Goal: Task Accomplishment & Management: Complete application form

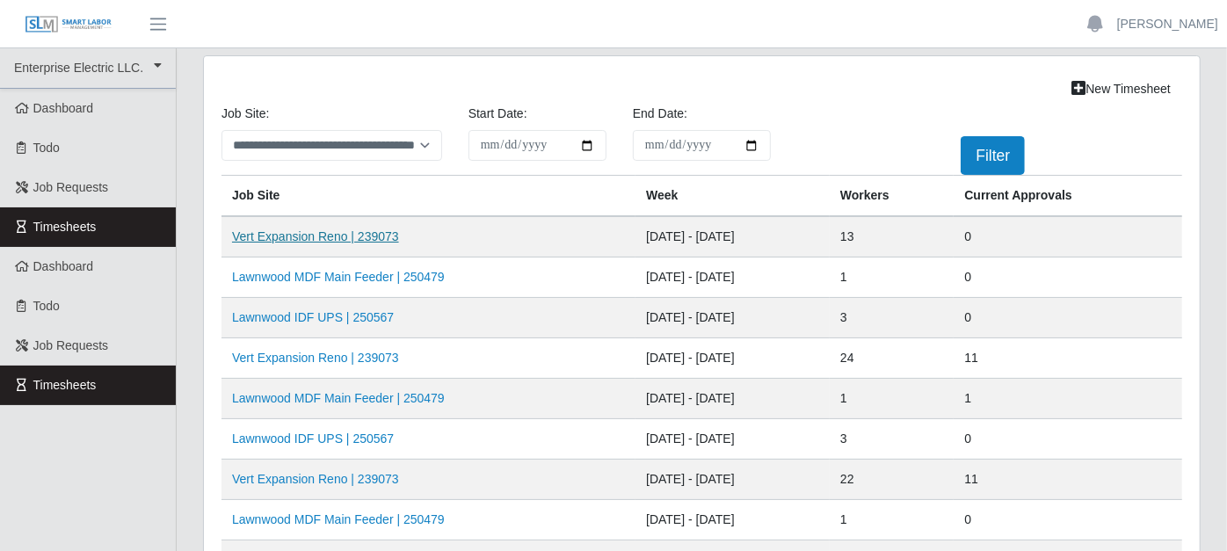
click at [344, 235] on link "Vert Expansion Reno | 239073" at bounding box center [315, 236] width 167 height 14
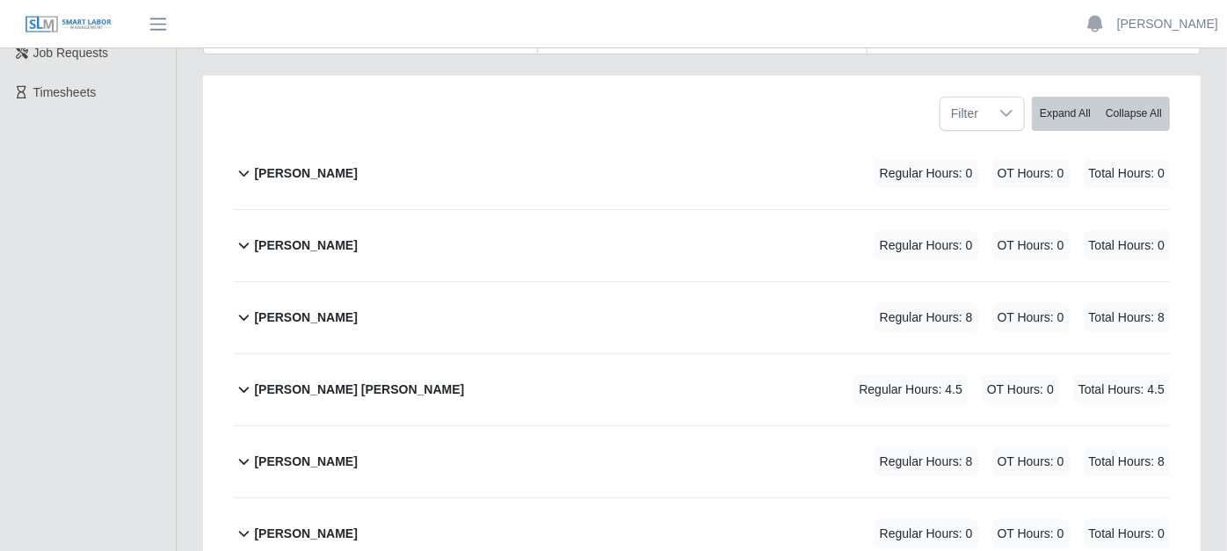
scroll to position [390, 0]
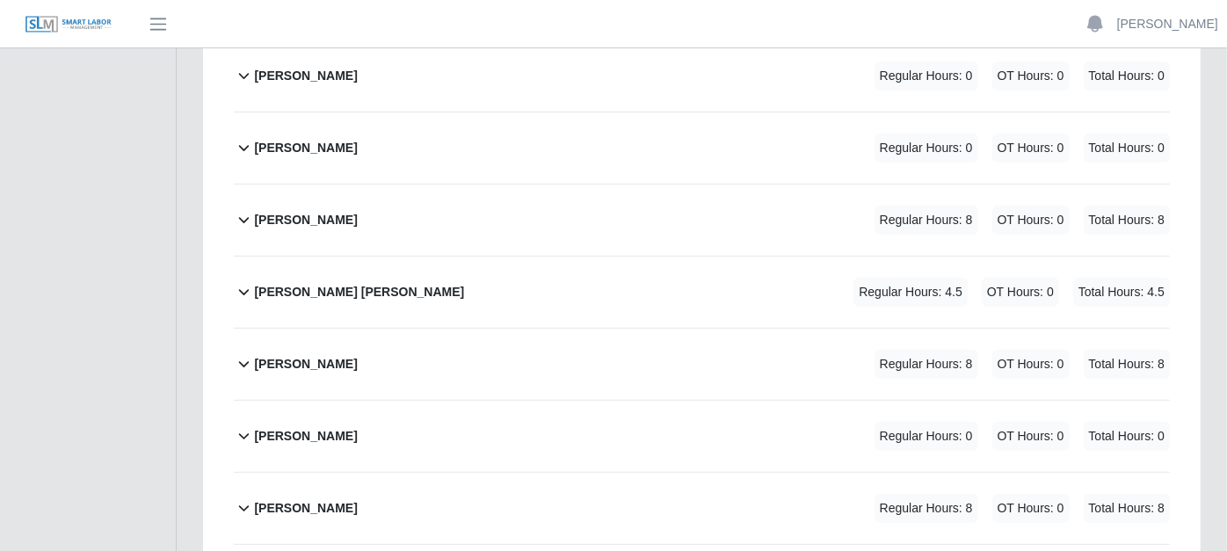
click at [244, 209] on icon at bounding box center [244, 219] width 20 height 21
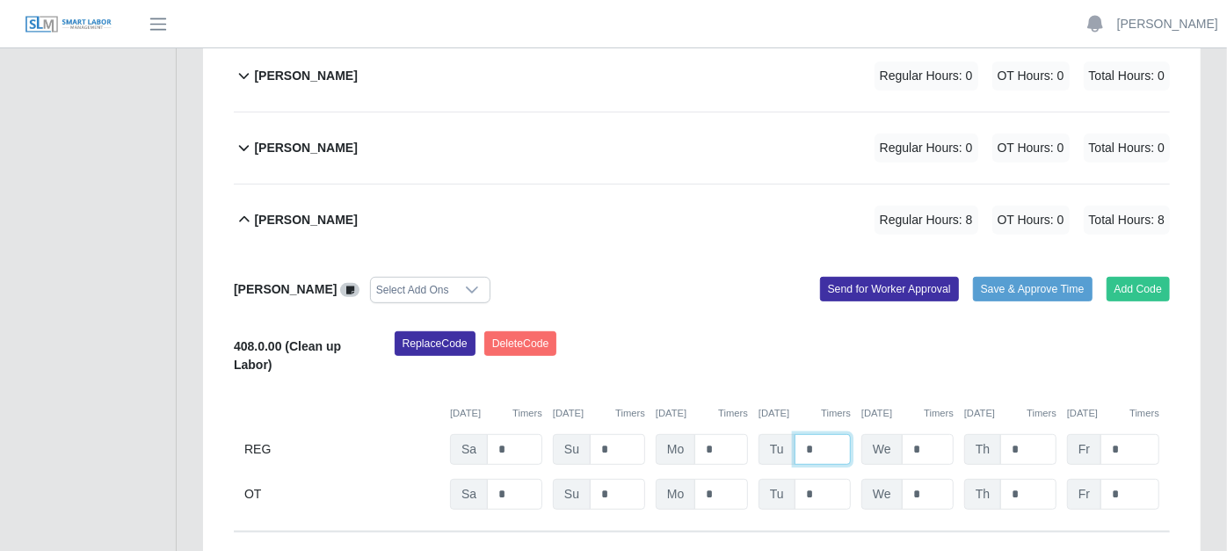
click at [831, 434] on input "*" at bounding box center [823, 449] width 56 height 31
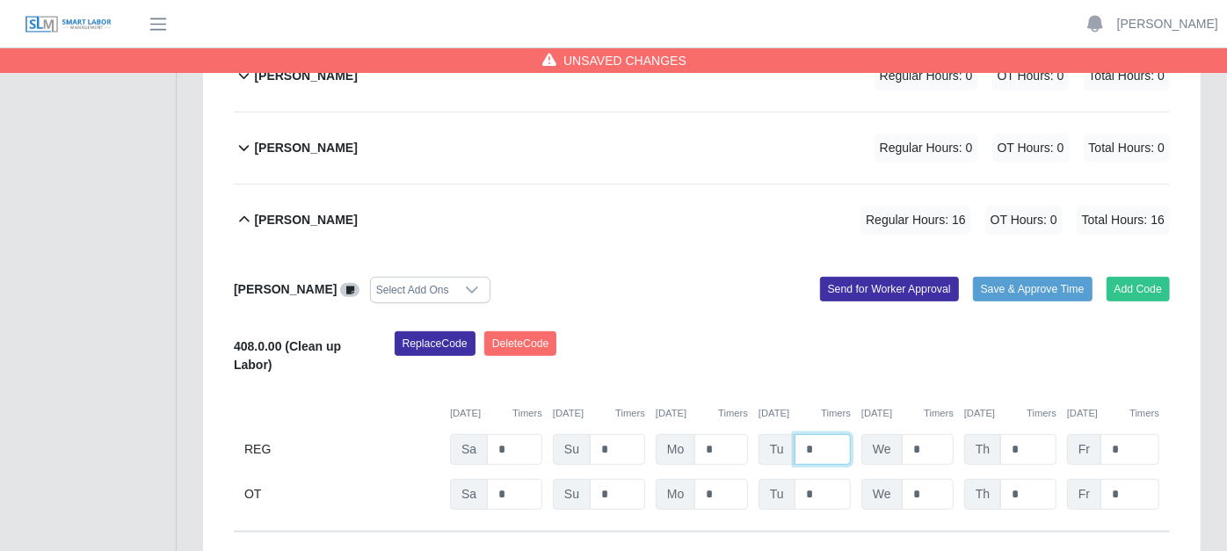
type input "*"
click at [745, 277] on div "Add Code Save & Approve Time Send for Worker Approval" at bounding box center [943, 290] width 482 height 26
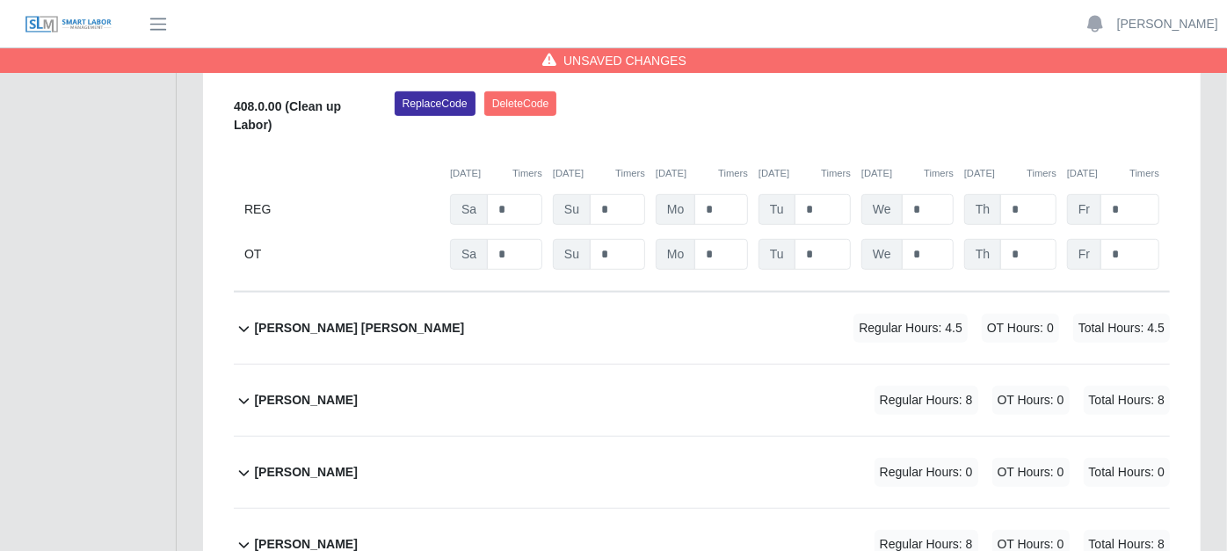
scroll to position [683, 0]
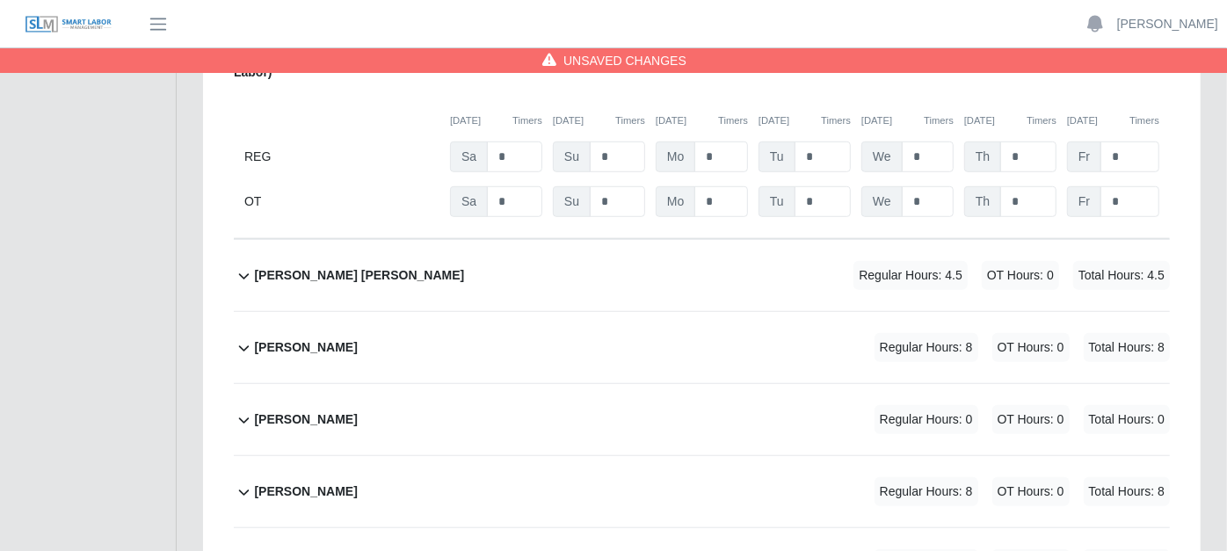
click at [244, 274] on icon at bounding box center [244, 277] width 11 height 6
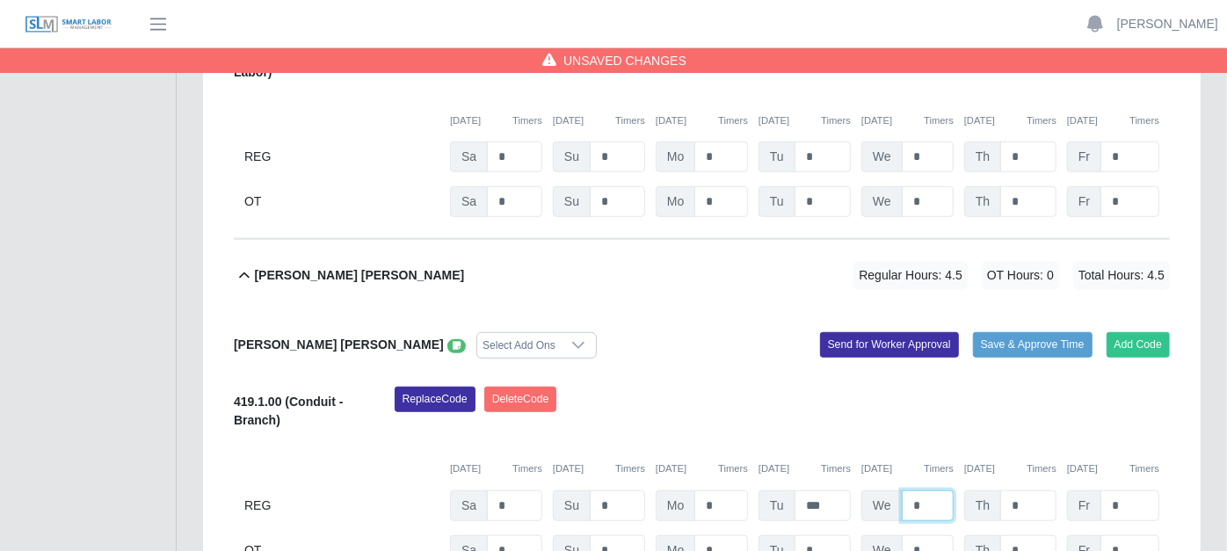
click at [928, 491] on input "*" at bounding box center [928, 506] width 52 height 31
type input "*"
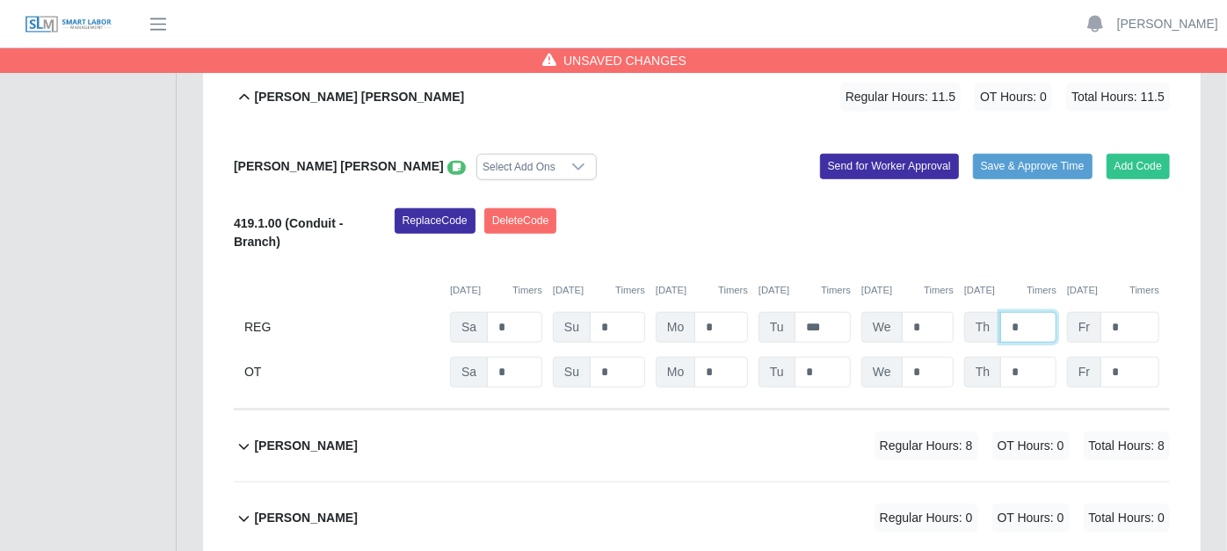
scroll to position [977, 0]
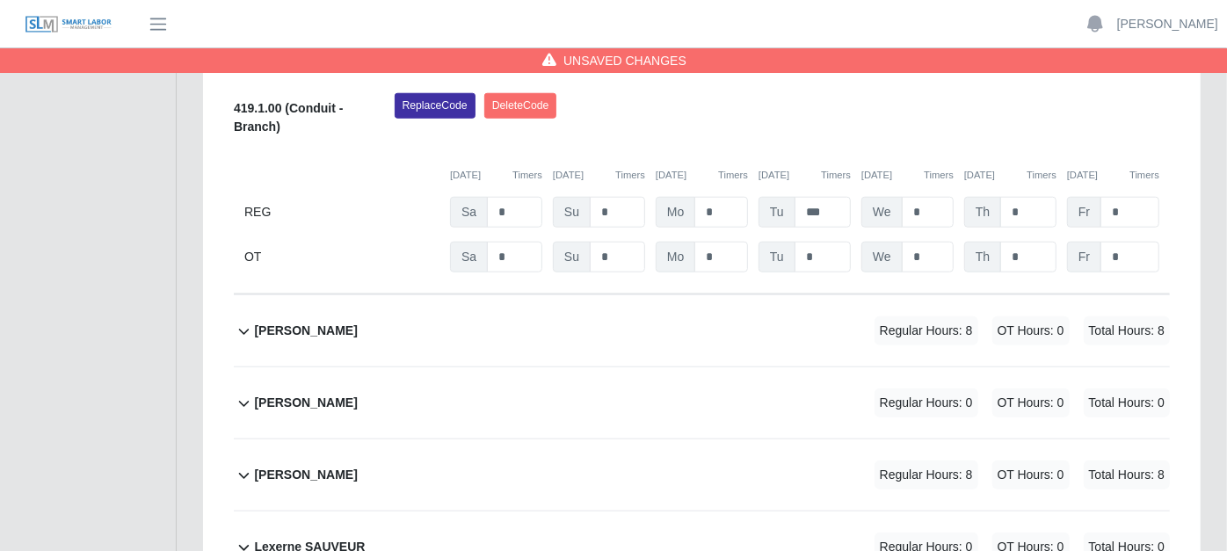
click at [246, 321] on icon at bounding box center [244, 331] width 20 height 21
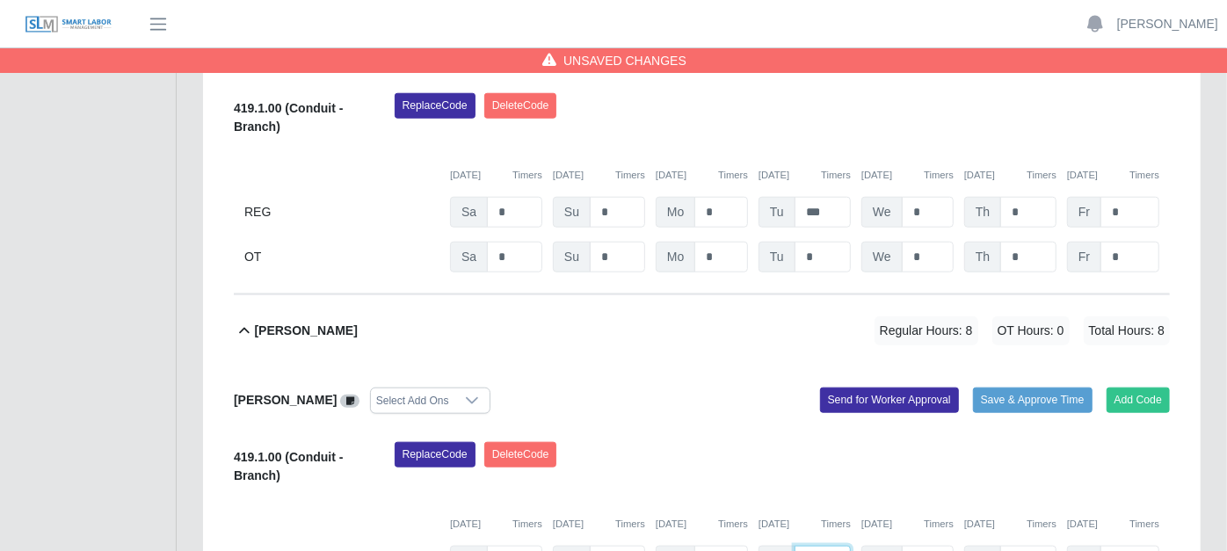
click at [828, 546] on input "*" at bounding box center [823, 561] width 56 height 31
type input "*"
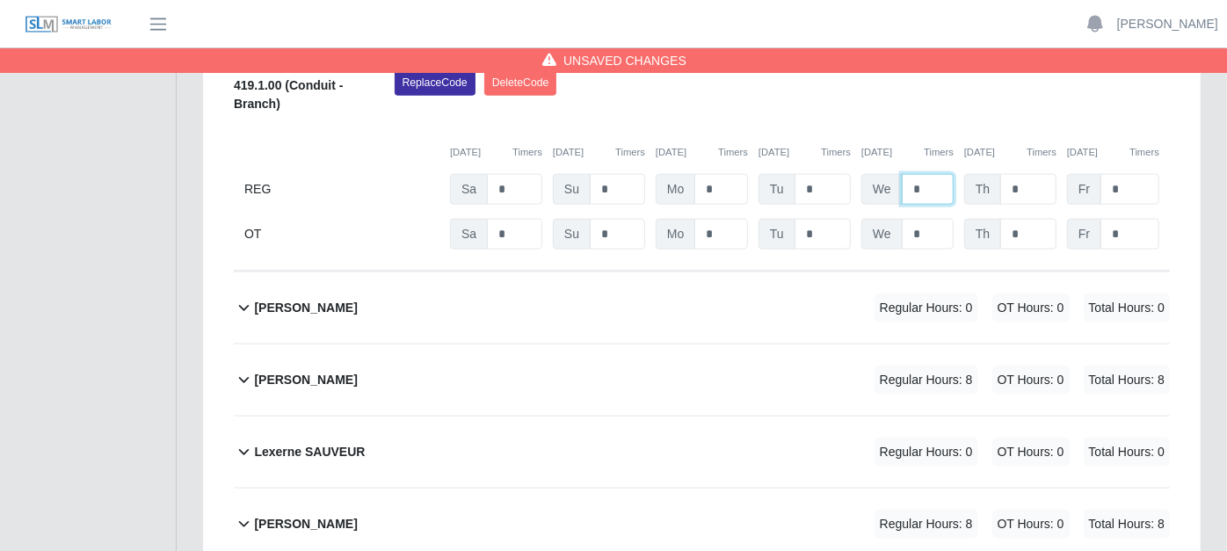
scroll to position [1367, 0]
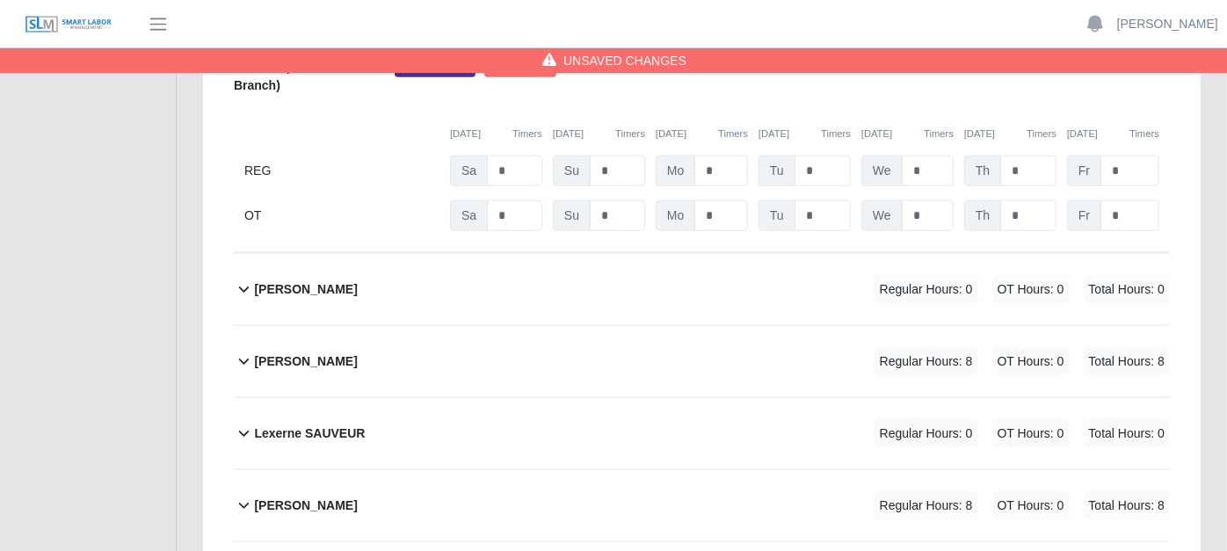
click at [238, 351] on icon at bounding box center [244, 361] width 20 height 21
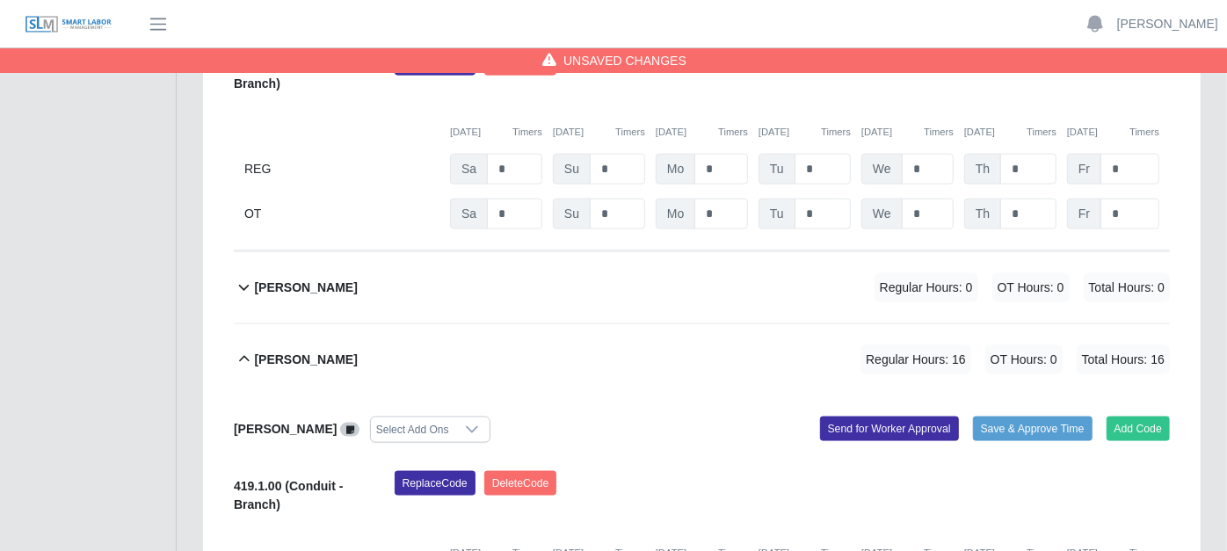
type input "*"
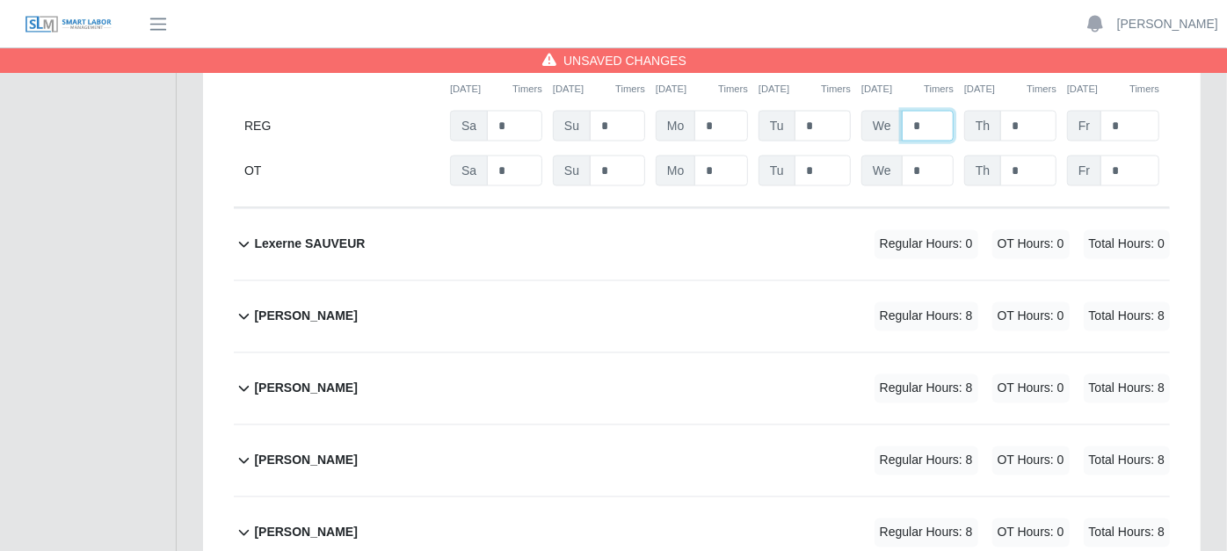
scroll to position [1864, 0]
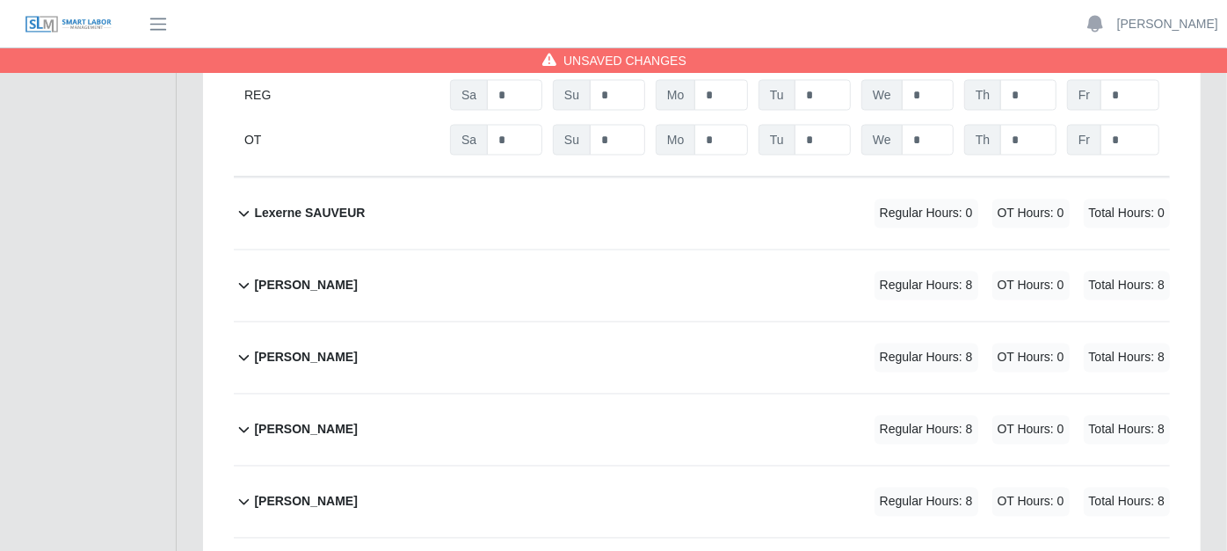
click at [244, 275] on icon at bounding box center [244, 285] width 20 height 21
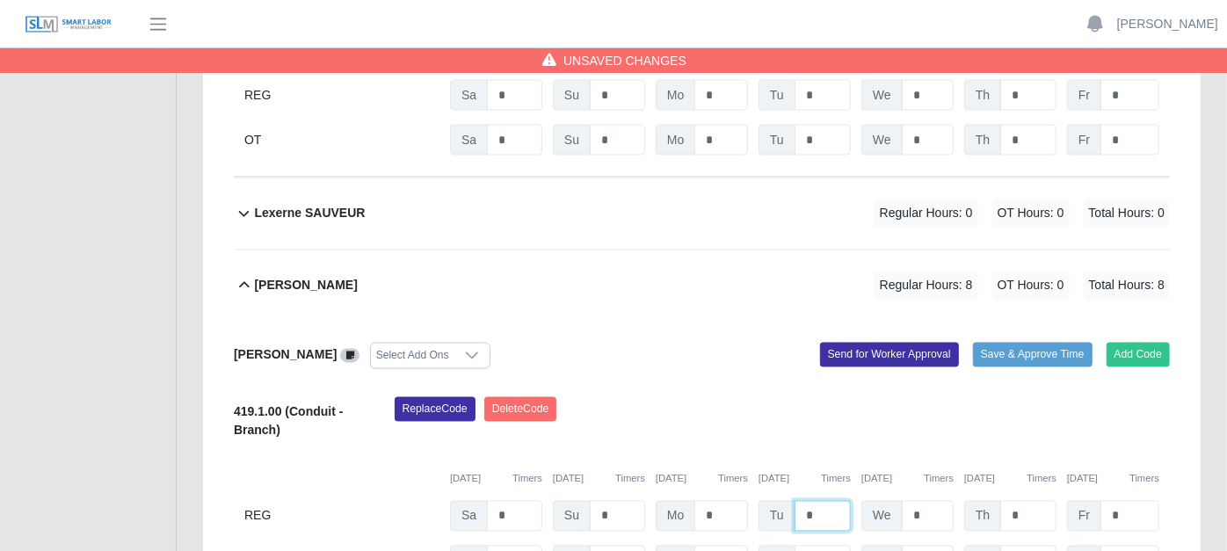
click at [814, 501] on input "*" at bounding box center [823, 516] width 56 height 31
type input "*"
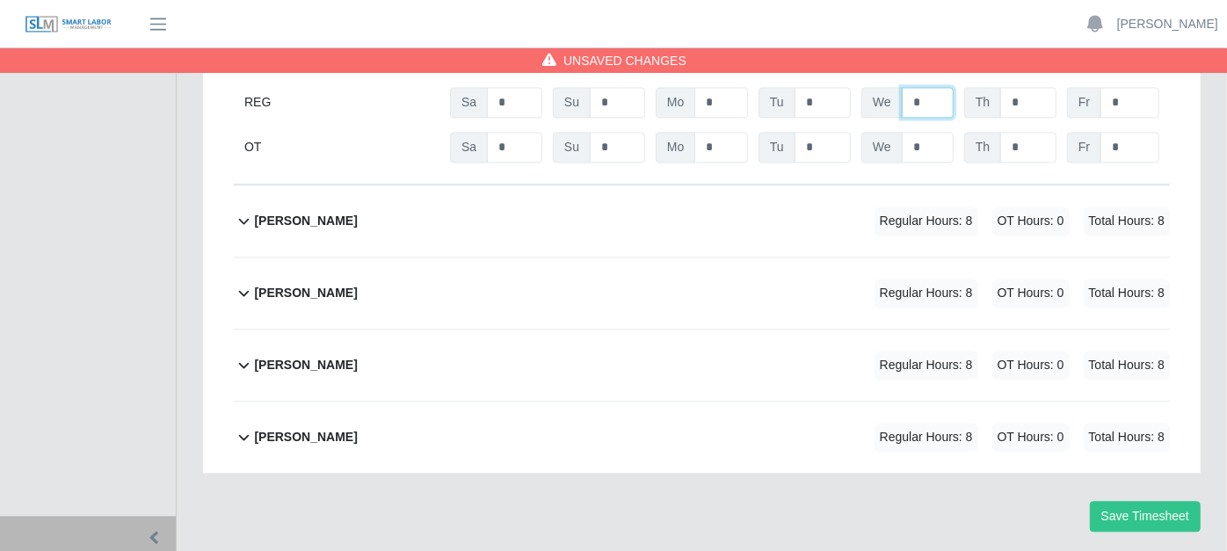
scroll to position [2279, 0]
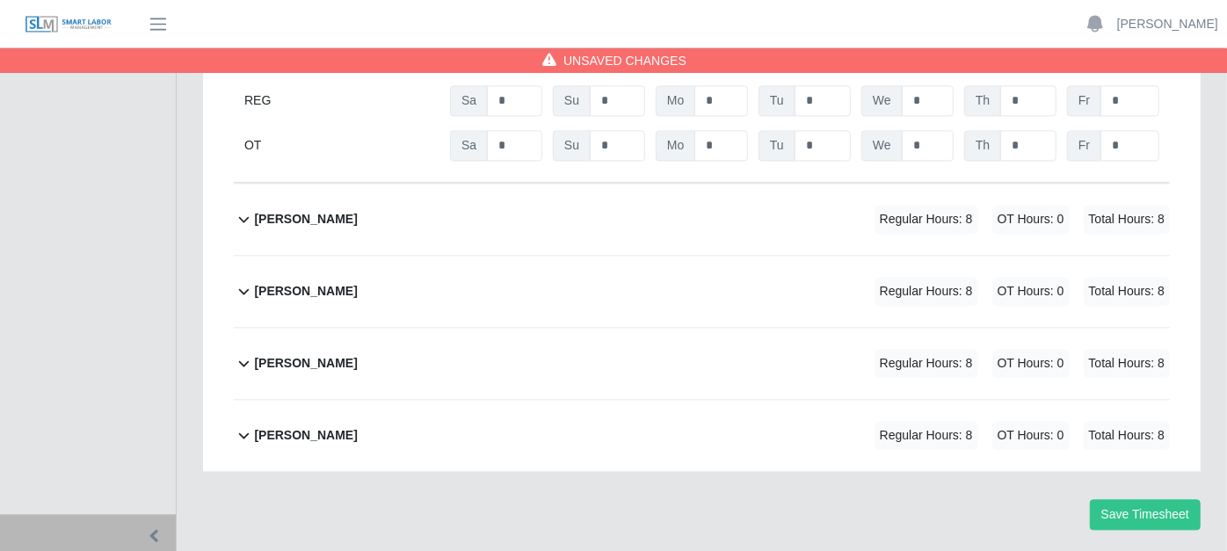
click at [243, 208] on icon at bounding box center [244, 218] width 20 height 21
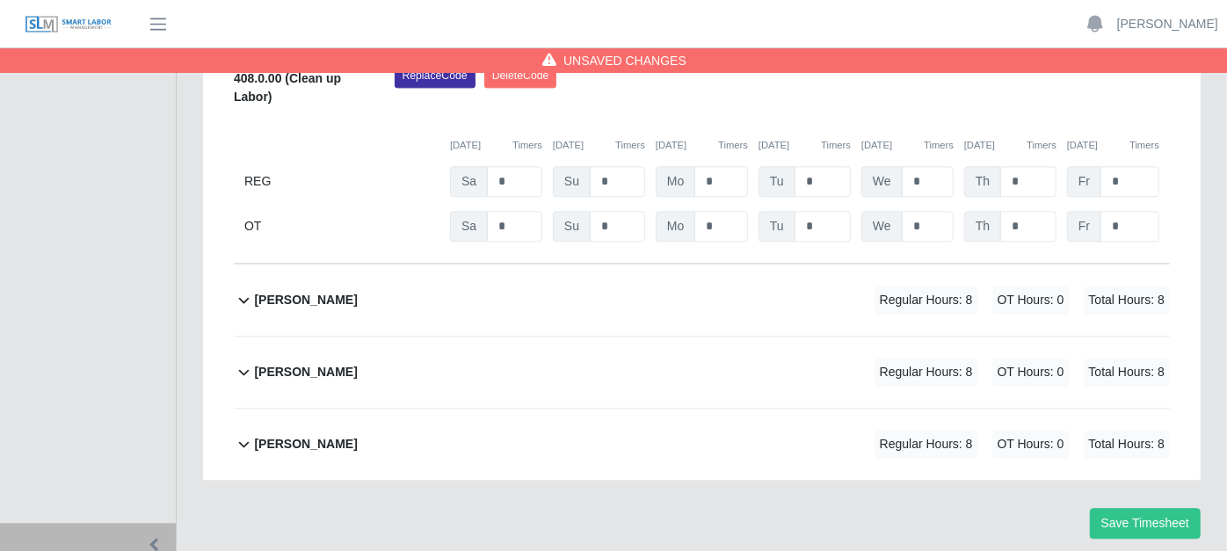
scroll to position [2556, 0]
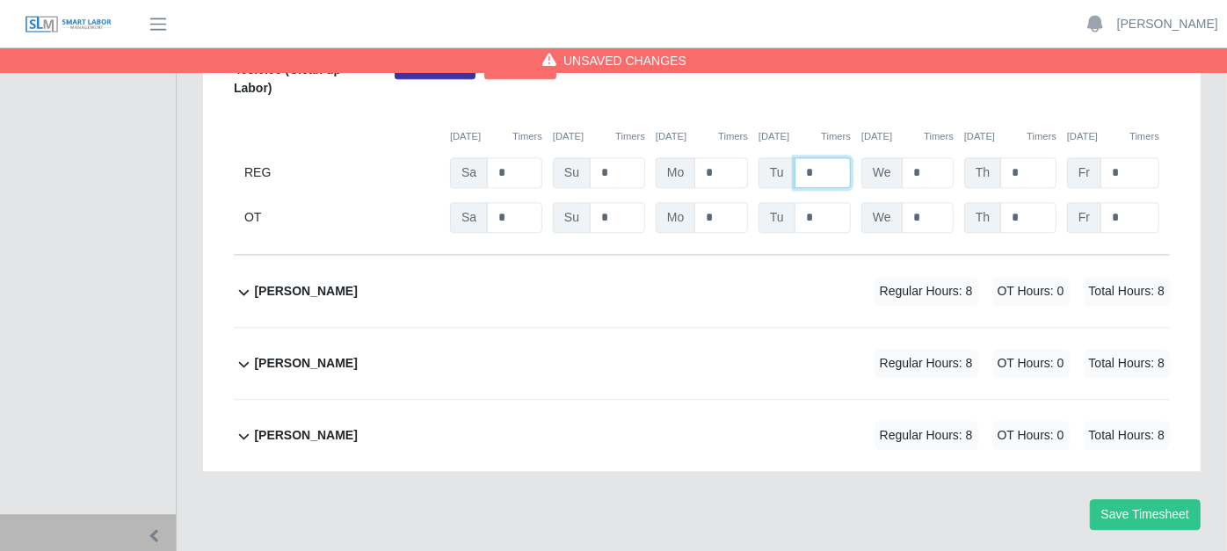
click at [831, 157] on input "*" at bounding box center [823, 172] width 56 height 31
type input "*"
click at [241, 281] on icon at bounding box center [244, 291] width 20 height 21
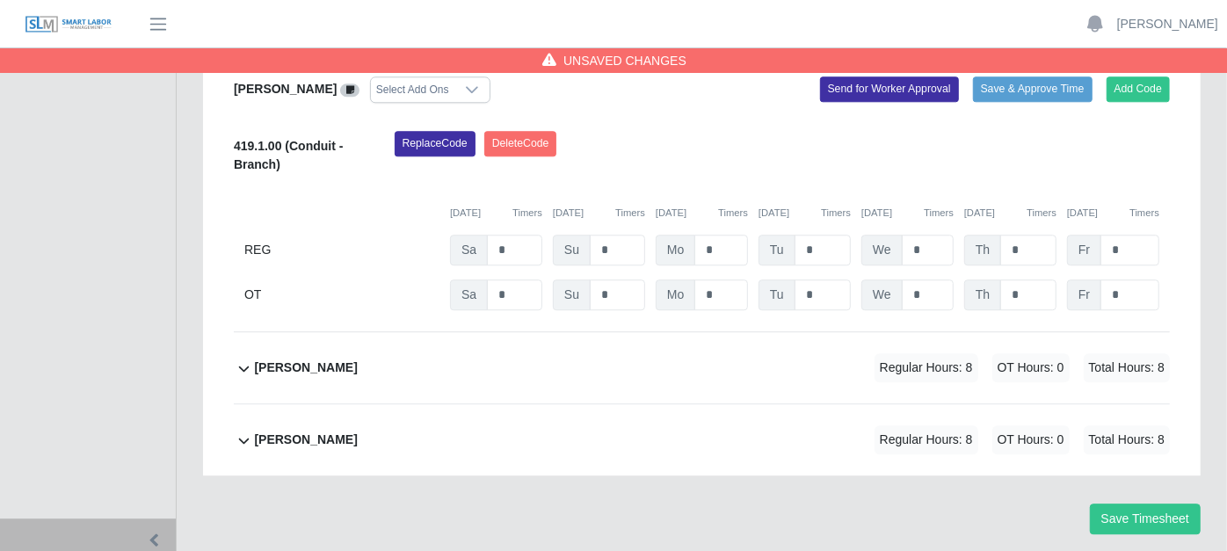
scroll to position [2832, 0]
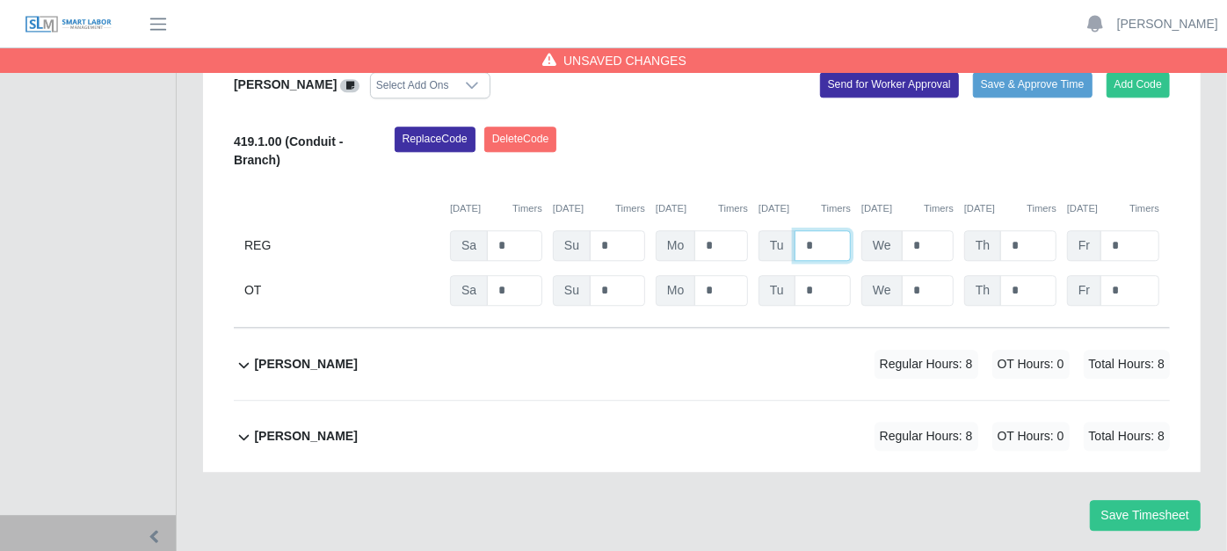
click at [827, 230] on input "*" at bounding box center [823, 245] width 56 height 31
type input "*"
click at [244, 354] on icon at bounding box center [244, 364] width 20 height 21
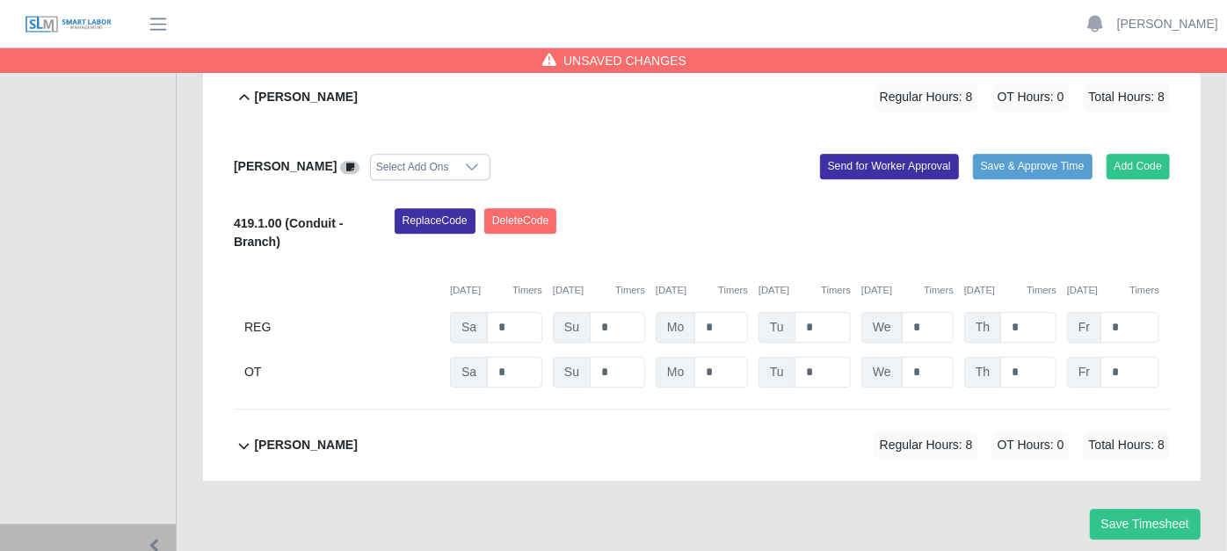
scroll to position [3107, 0]
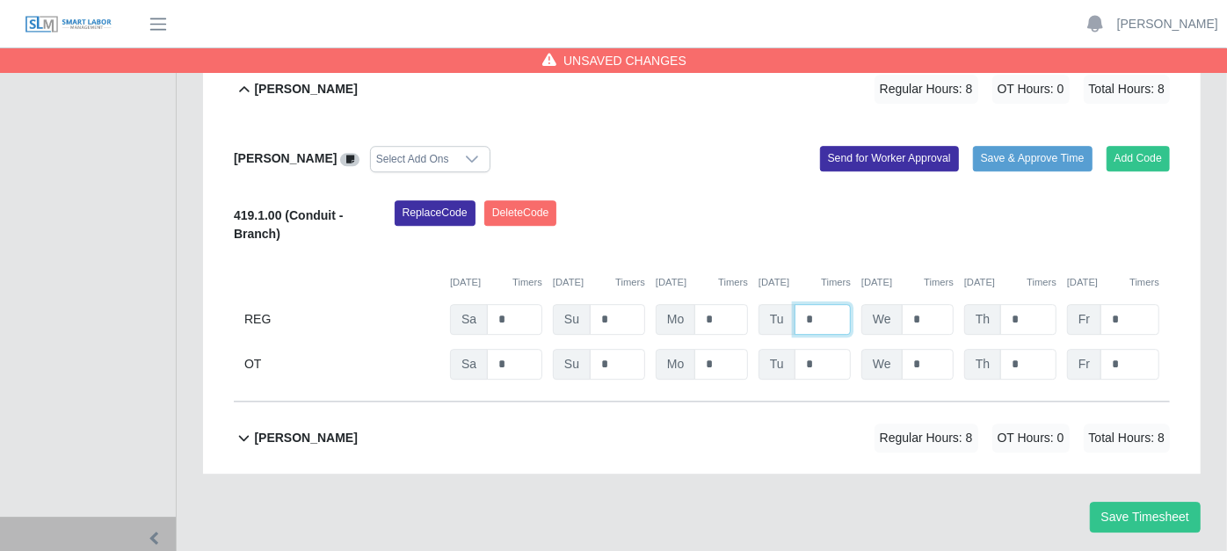
click at [832, 304] on input "*" at bounding box center [823, 319] width 56 height 31
type input "*"
click at [244, 427] on icon at bounding box center [244, 437] width 20 height 21
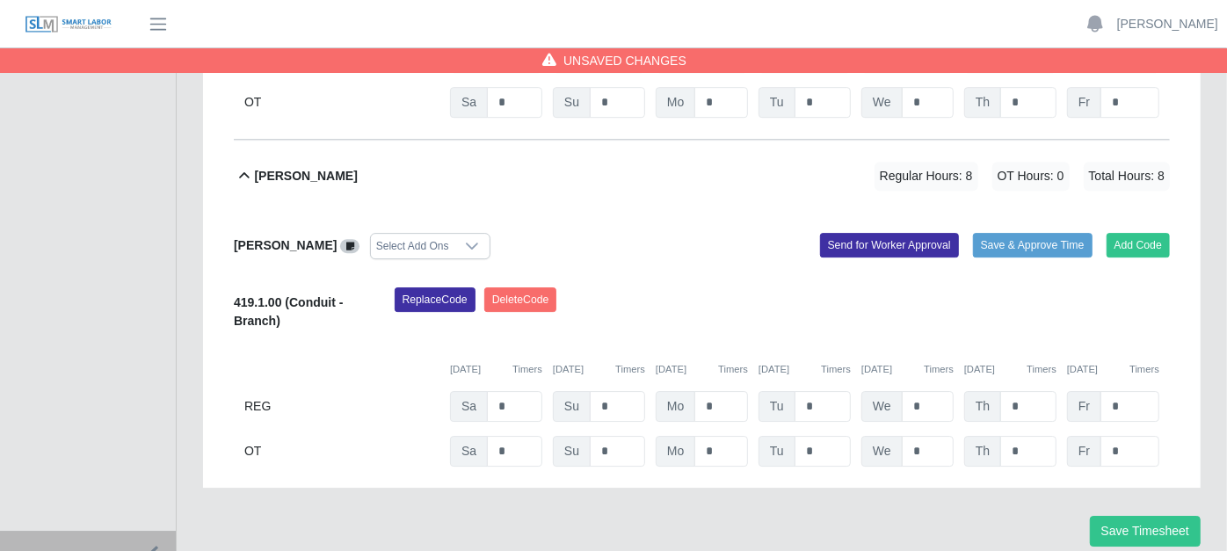
scroll to position [3383, 0]
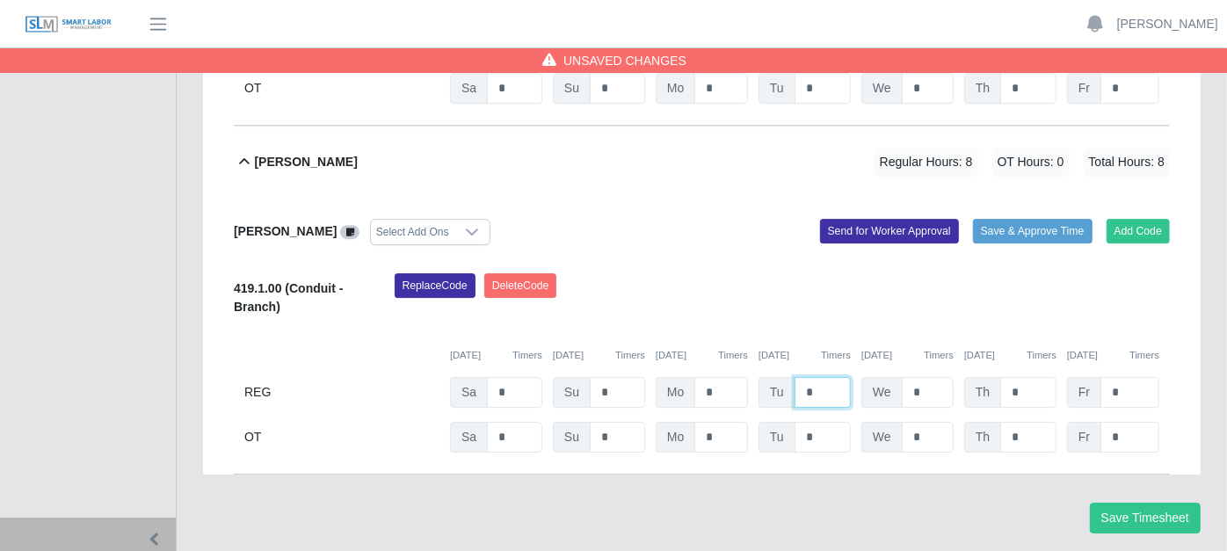
click at [824, 377] on input "*" at bounding box center [823, 392] width 56 height 31
type input "*"
click at [1145, 503] on button "Save Timesheet" at bounding box center [1145, 518] width 111 height 31
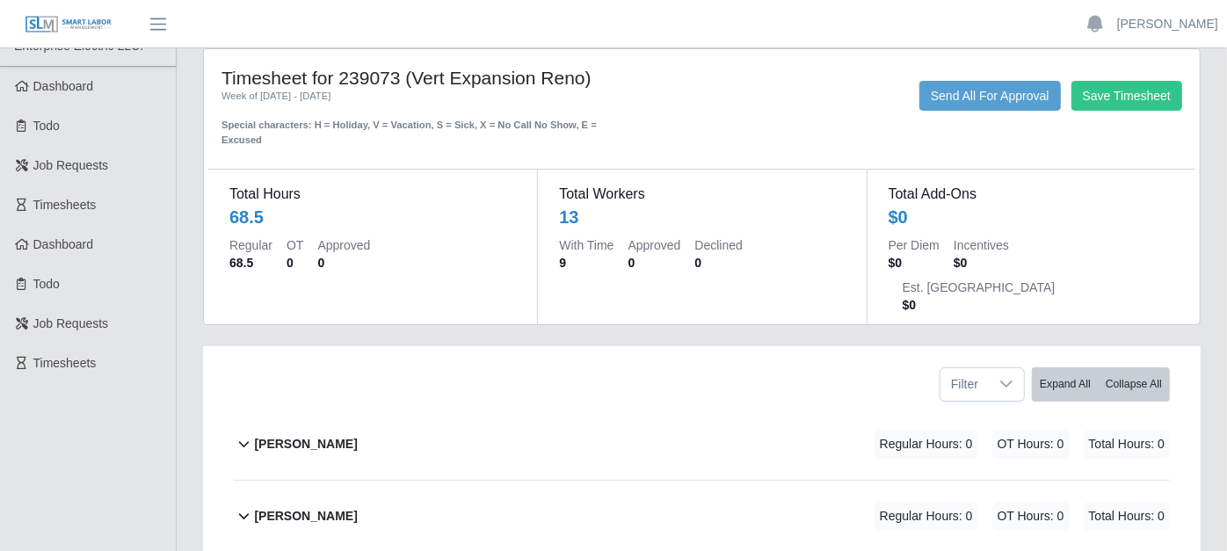
scroll to position [0, 0]
